Goal: Task Accomplishment & Management: Complete application form

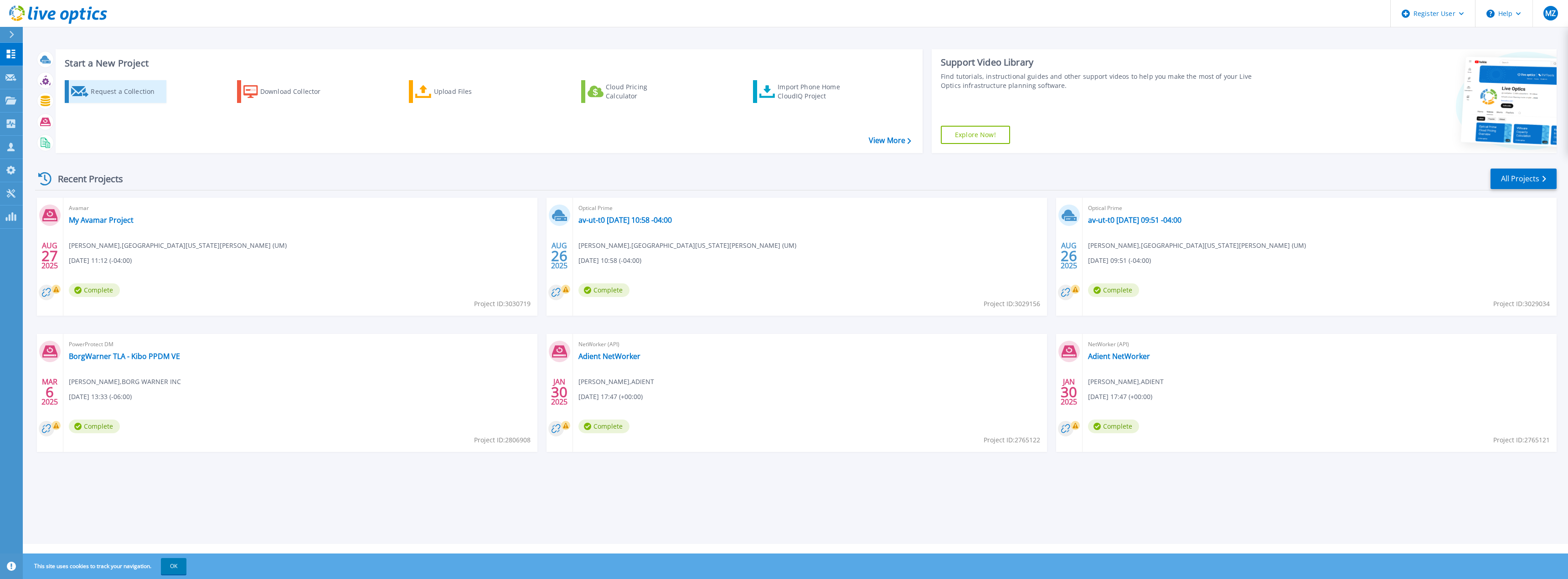
click at [107, 94] on div "Request a Collection" at bounding box center [127, 91] width 73 height 18
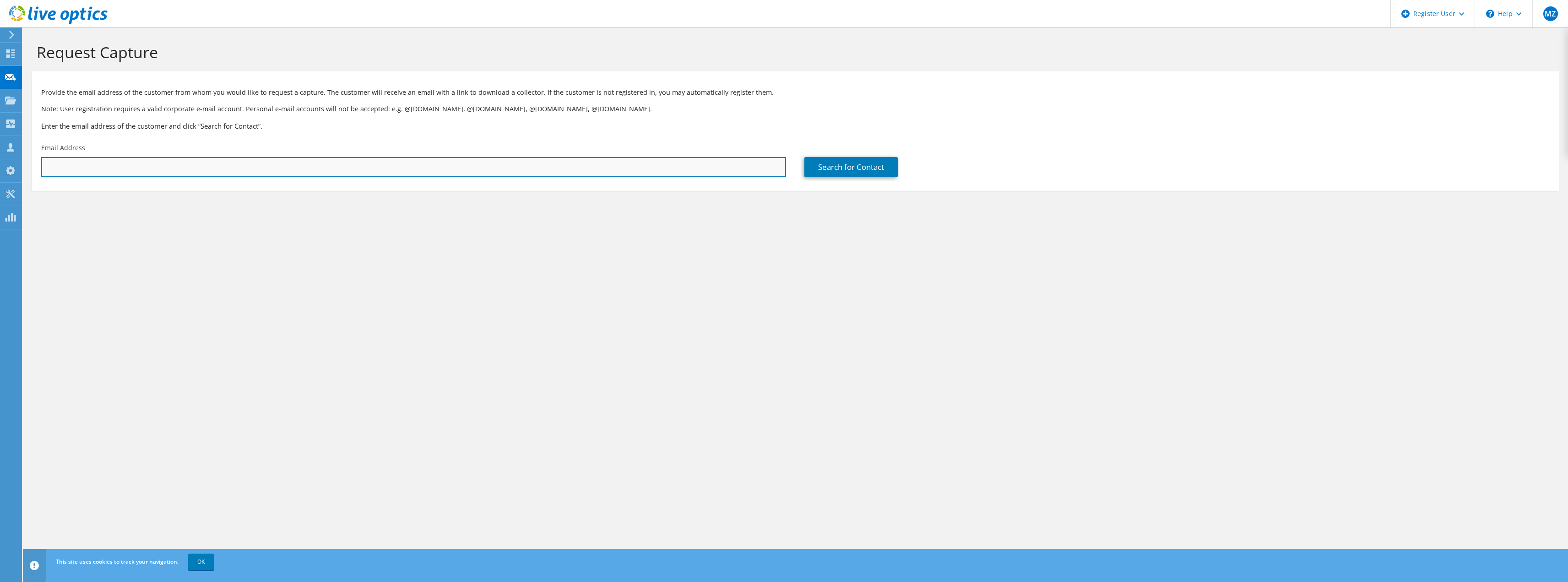
click at [348, 166] on input "text" at bounding box center [413, 167] width 745 height 20
type input "dgallego@umich.edu"
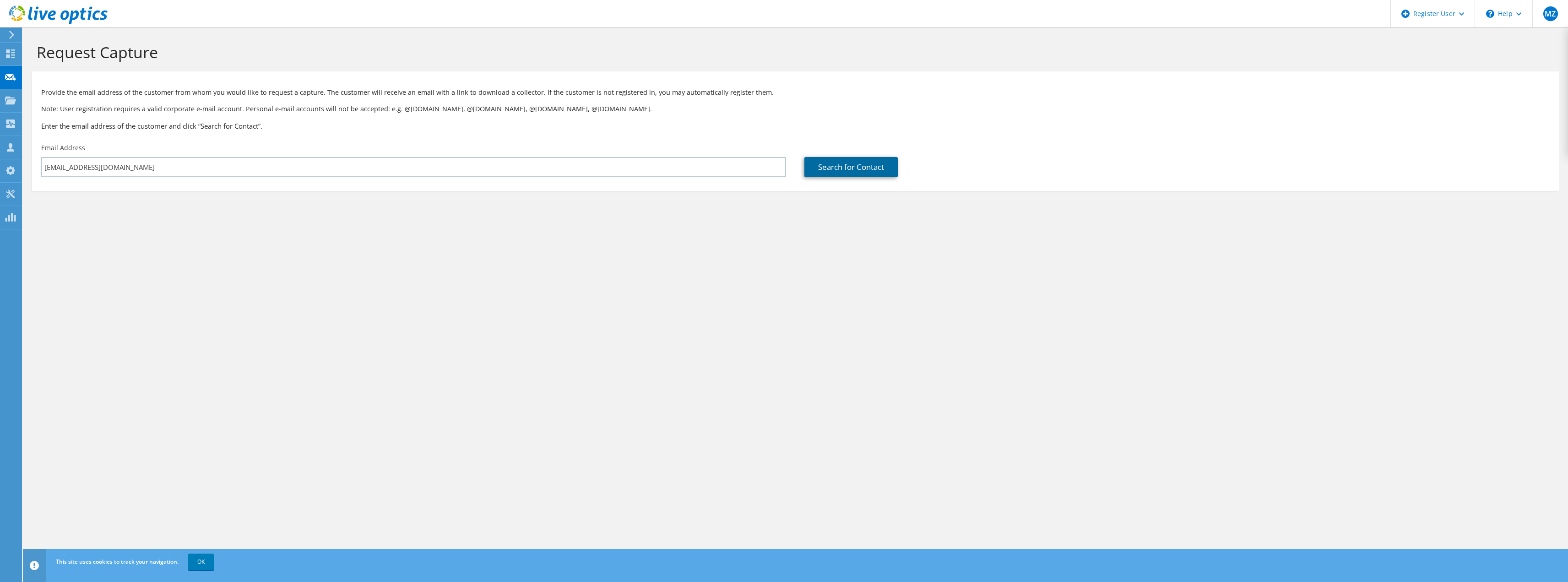
click at [836, 169] on link "Search for Contact" at bounding box center [851, 167] width 93 height 20
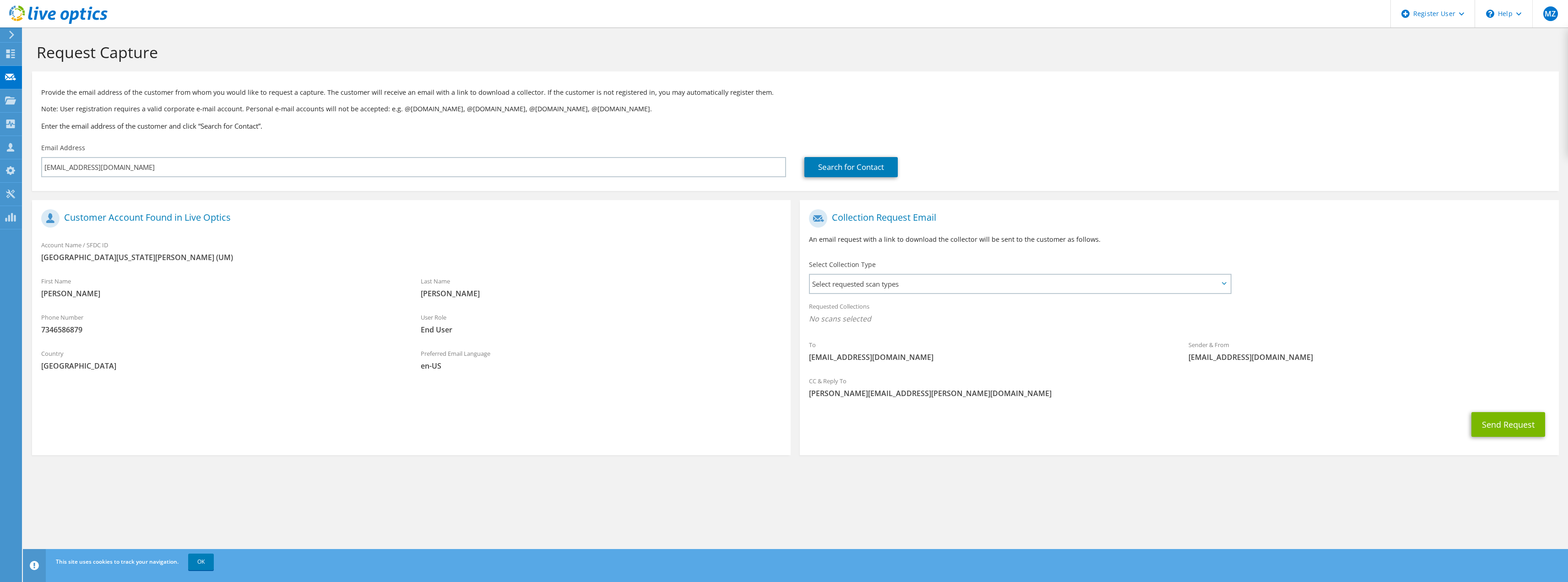
click at [1224, 285] on icon at bounding box center [1224, 284] width 5 height 3
click at [1206, 282] on span "Select requested scan types" at bounding box center [1020, 284] width 420 height 18
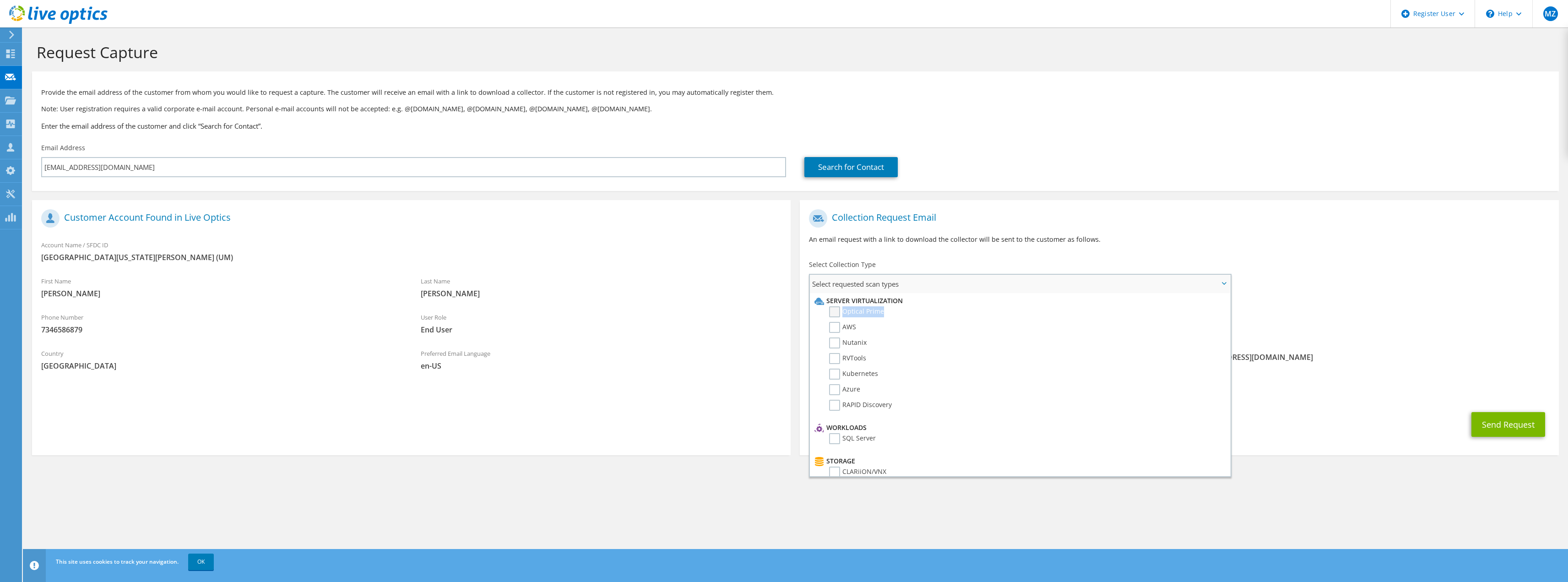
drag, startPoint x: 884, startPoint y: 311, endPoint x: 840, endPoint y: 315, distance: 44.2
click at [840, 315] on li "Optical Prime" at bounding box center [1019, 314] width 413 height 16
click at [1510, 16] on div "\n Help" at bounding box center [1504, 14] width 58 height 27
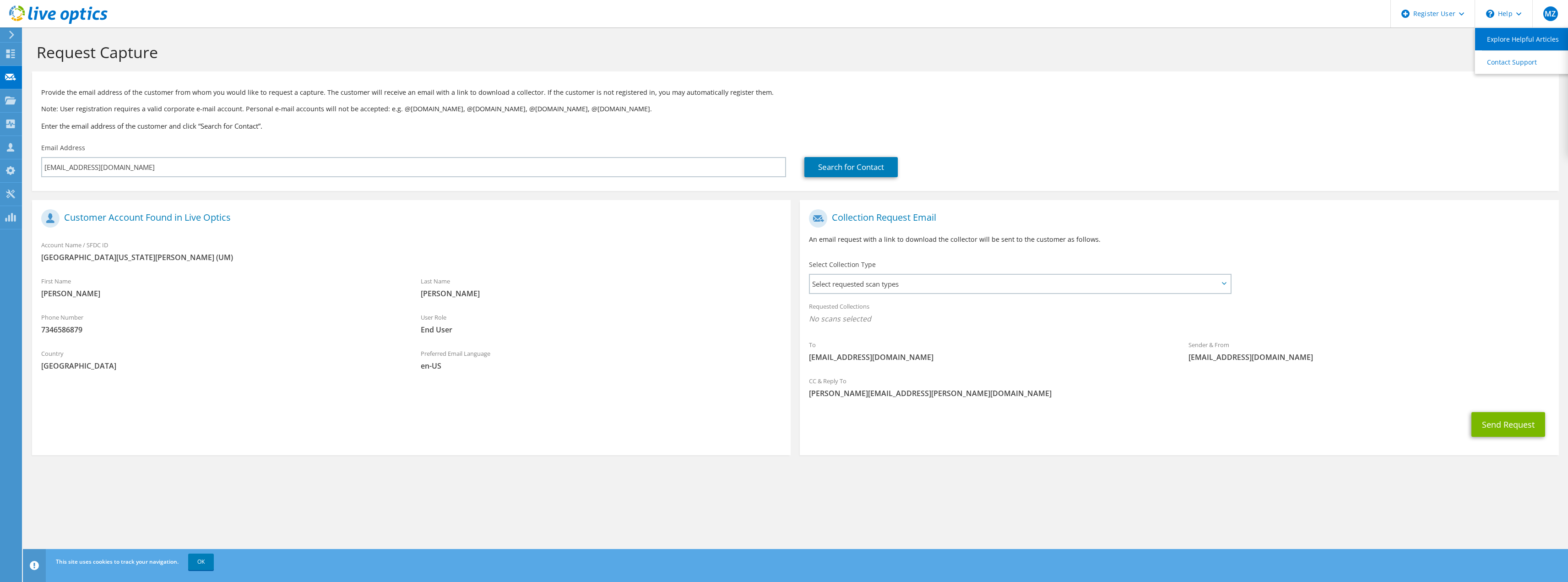
click at [1508, 40] on link "Explore Helpful Articles" at bounding box center [1526, 39] width 102 height 23
click at [1225, 286] on span "Select requested scan types" at bounding box center [1020, 284] width 420 height 18
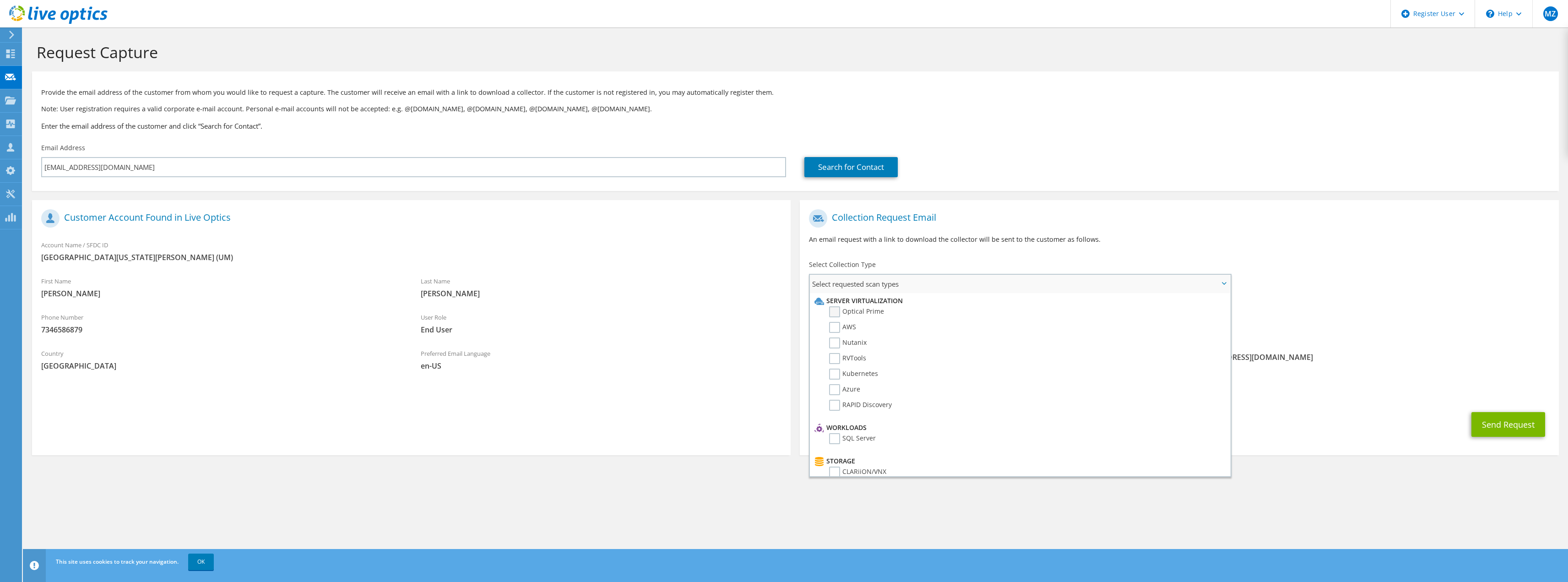
click at [839, 313] on label "Optical Prime" at bounding box center [856, 312] width 55 height 11
click at [0, 0] on input "Optical Prime" at bounding box center [0, 0] width 0 height 0
drag, startPoint x: 888, startPoint y: 312, endPoint x: 844, endPoint y: 313, distance: 44.0
click at [844, 313] on li "Optical Prime" at bounding box center [1019, 314] width 413 height 16
copy label "Optical Prime"
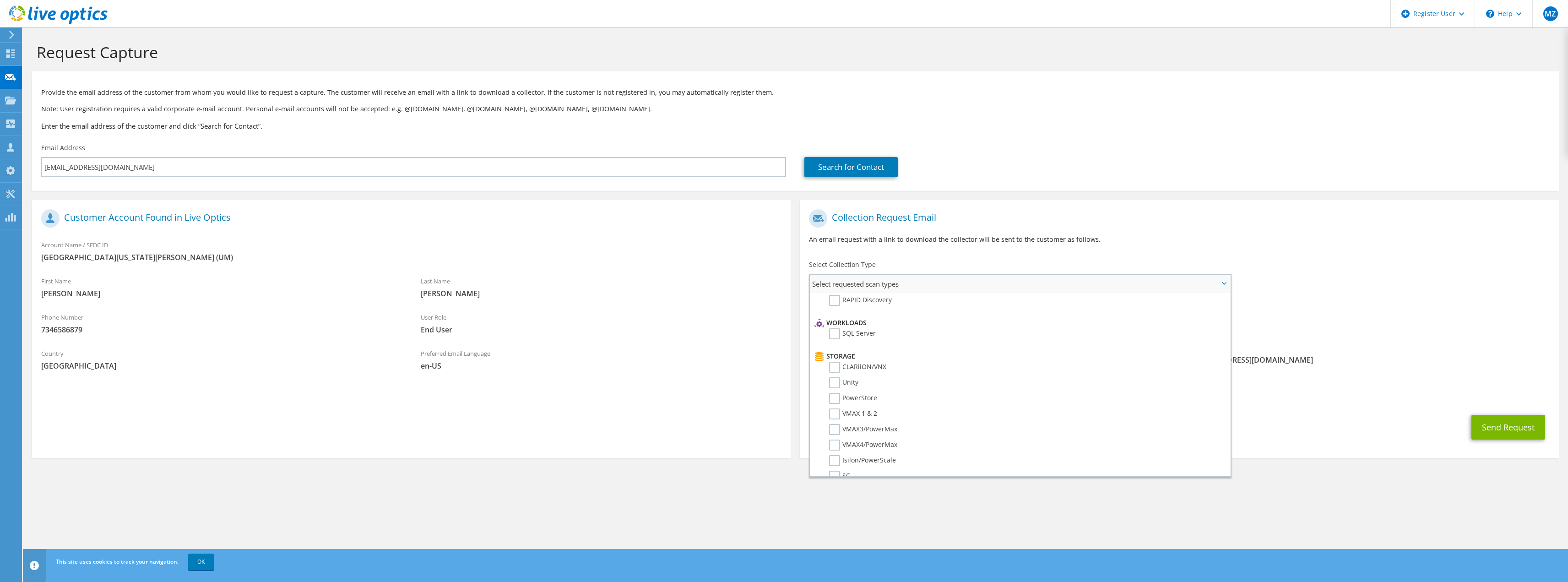
scroll to position [183, 0]
click at [1513, 430] on button "Send Request" at bounding box center [1508, 427] width 74 height 25
